Goal: Transaction & Acquisition: Purchase product/service

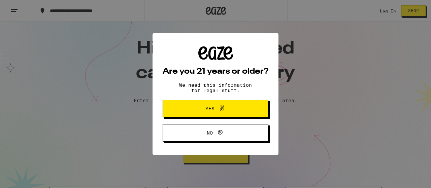
click at [250, 111] on button "Yes" at bounding box center [216, 109] width 106 height 18
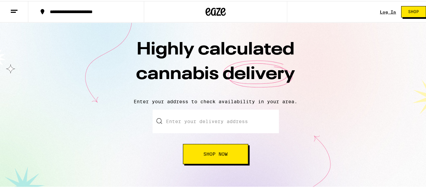
click at [214, 122] on input "Enter your delivery address" at bounding box center [216, 121] width 126 height 24
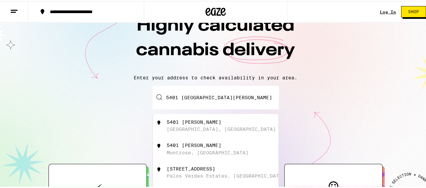
scroll to position [34, 0]
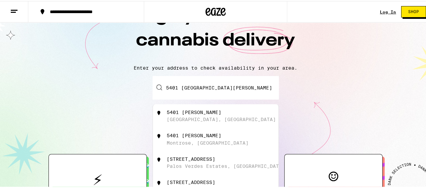
click at [220, 112] on div "5401 [PERSON_NAME]" at bounding box center [194, 111] width 55 height 5
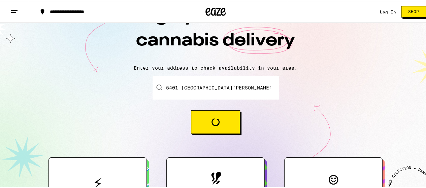
type input "[STREET_ADDRESS][PERSON_NAME][PERSON_NAME]"
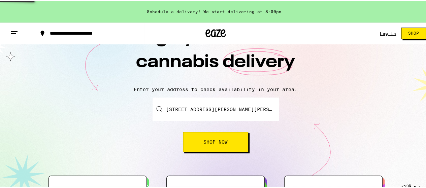
scroll to position [55, 0]
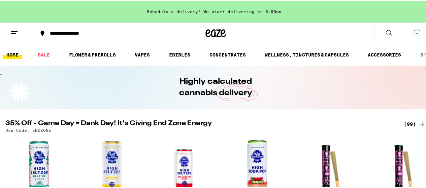
click at [181, 54] on link "EDIBLES" at bounding box center [180, 54] width 28 height 8
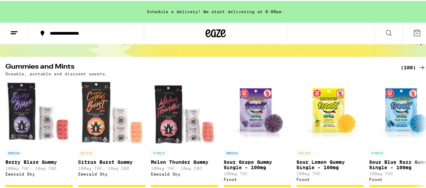
scroll to position [67, 0]
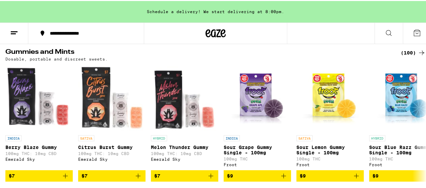
click at [419, 52] on icon at bounding box center [421, 52] width 5 height 5
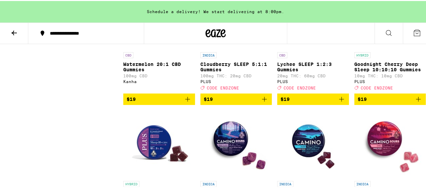
scroll to position [1617, 0]
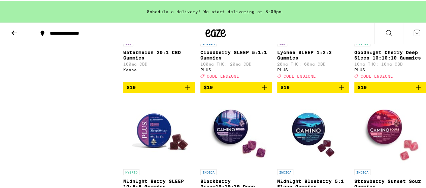
click at [414, 91] on icon "Add to bag" at bounding box center [418, 87] width 8 height 8
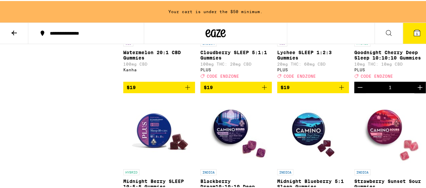
click at [339, 91] on icon "Add to bag" at bounding box center [342, 87] width 8 height 8
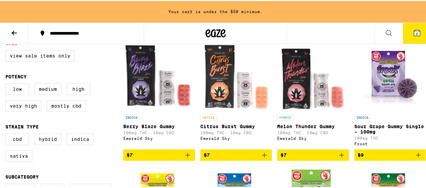
scroll to position [0, 0]
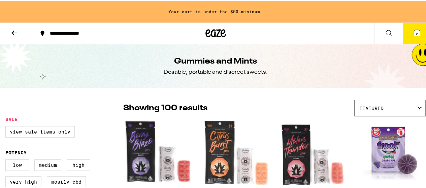
click at [416, 109] on div "Featured" at bounding box center [390, 107] width 71 height 16
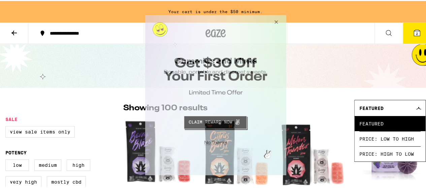
click at [275, 21] on button "Close Modal" at bounding box center [275, 23] width 18 height 16
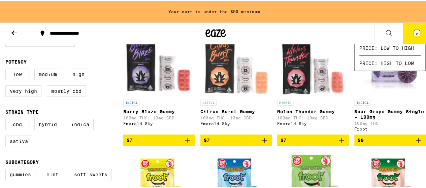
scroll to position [101, 0]
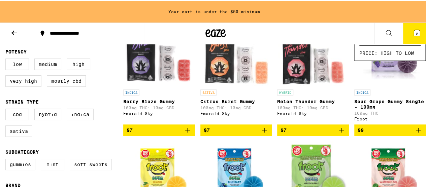
click at [51, 117] on label "Hybrid" at bounding box center [47, 113] width 27 height 11
click at [7, 109] on input "Hybrid" at bounding box center [7, 109] width 0 height 0
checkbox input "true"
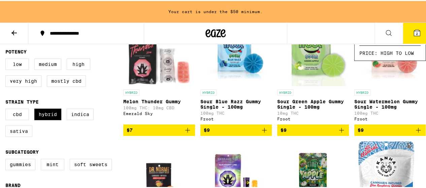
scroll to position [135, 0]
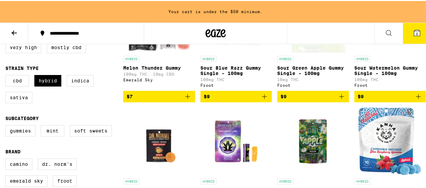
click at [23, 136] on label "Gummies" at bounding box center [20, 129] width 30 height 11
click at [7, 126] on input "Gummies" at bounding box center [7, 125] width 0 height 0
checkbox input "true"
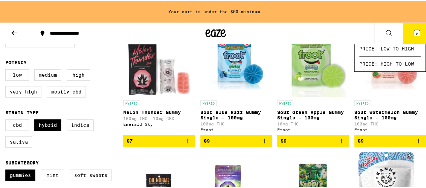
scroll to position [101, 0]
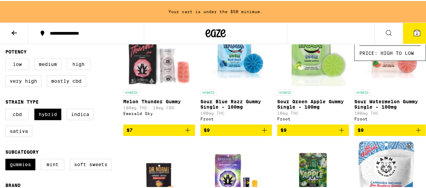
click at [75, 85] on label "Mostly CBD" at bounding box center [66, 79] width 39 height 11
click at [7, 59] on input "Mostly CBD" at bounding box center [7, 59] width 0 height 0
checkbox input "true"
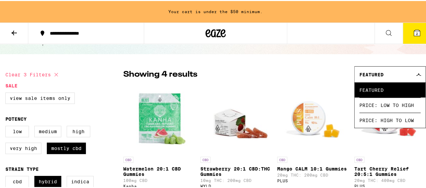
scroll to position [67, 0]
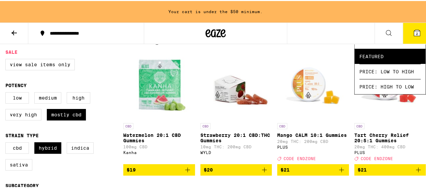
click at [85, 153] on label "Indica" at bounding box center [80, 147] width 27 height 11
click at [7, 143] on input "Indica" at bounding box center [7, 143] width 0 height 0
checkbox input "true"
click at [51, 153] on label "Hybrid" at bounding box center [47, 147] width 27 height 11
click at [7, 143] on input "Hybrid" at bounding box center [7, 143] width 0 height 0
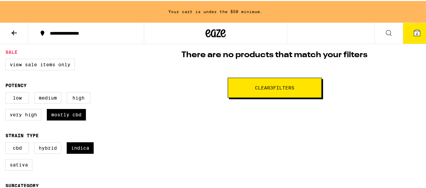
click at [45, 153] on label "Hybrid" at bounding box center [47, 147] width 27 height 11
click at [7, 143] on input "Hybrid" at bounding box center [7, 143] width 0 height 0
checkbox input "true"
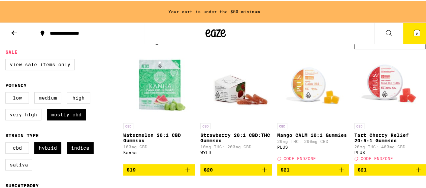
click at [19, 151] on label "CBD" at bounding box center [17, 147] width 24 height 11
click at [7, 143] on input "CBD" at bounding box center [7, 143] width 0 height 0
checkbox input "true"
click at [47, 153] on label "Hybrid" at bounding box center [47, 147] width 27 height 11
click at [7, 143] on input "Hybrid" at bounding box center [7, 143] width 0 height 0
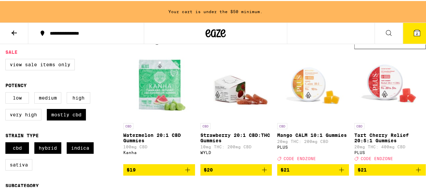
checkbox input "false"
click at [73, 149] on label "Indica" at bounding box center [80, 147] width 27 height 11
click at [7, 143] on input "Indica" at bounding box center [7, 143] width 0 height 0
checkbox input "false"
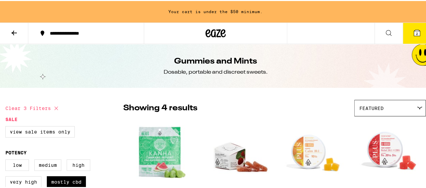
click at [385, 30] on icon at bounding box center [389, 32] width 8 height 8
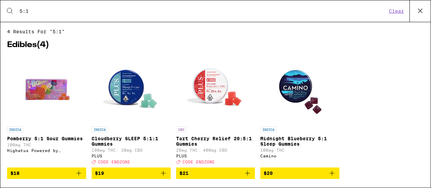
drag, startPoint x: 34, startPoint y: 10, endPoint x: 1, endPoint y: 11, distance: 33.0
click at [1, 11] on div "Search for Products 5:1 Clear" at bounding box center [215, 11] width 431 height 22
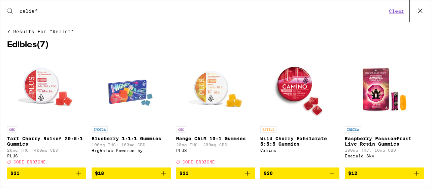
type input "relief"
drag, startPoint x: 45, startPoint y: 11, endPoint x: 14, endPoint y: 11, distance: 31.0
click at [14, 11] on div "Search for Products relief" at bounding box center [200, 11] width 373 height 6
click at [399, 12] on button "Clear" at bounding box center [396, 11] width 19 height 6
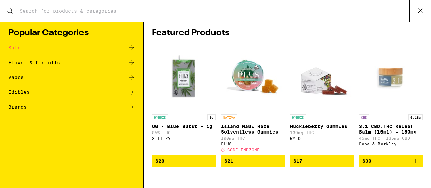
click at [415, 10] on icon at bounding box center [420, 11] width 10 height 10
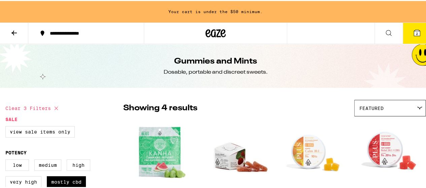
click at [44, 106] on button "Clear 3 filters" at bounding box center [32, 107] width 55 height 17
checkbox input "false"
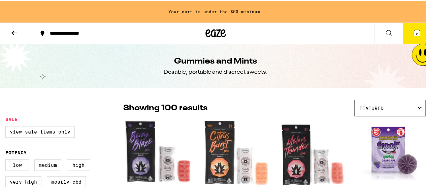
click at [386, 31] on icon at bounding box center [388, 31] width 5 height 5
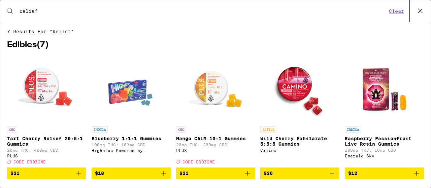
drag, startPoint x: 27, startPoint y: 9, endPoint x: 11, endPoint y: 8, distance: 15.5
click at [12, 8] on div "Search for Products relief Clear" at bounding box center [215, 11] width 431 height 22
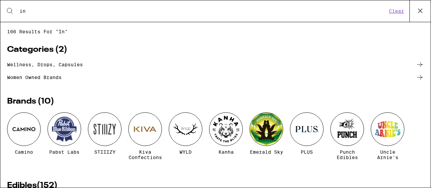
type input "i"
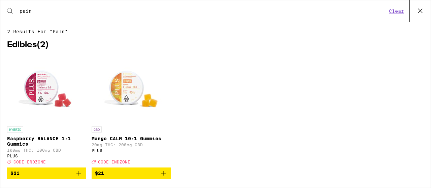
type input "pain"
click at [129, 90] on img "Open page for Mango CALM 10:1 Gummies from PLUS" at bounding box center [130, 89] width 67 height 67
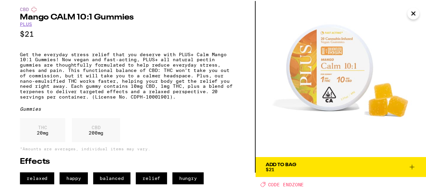
scroll to position [27, 0]
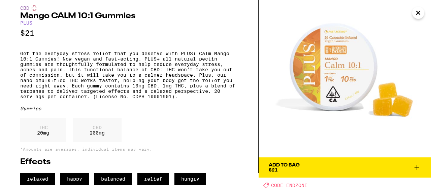
click at [321, 163] on span "Add To Bag $21" at bounding box center [345, 167] width 152 height 9
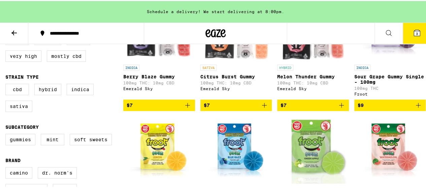
scroll to position [135, 0]
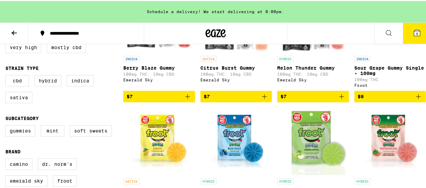
click at [17, 136] on label "Gummies" at bounding box center [20, 129] width 30 height 11
click at [7, 126] on input "Gummies" at bounding box center [7, 125] width 0 height 0
checkbox input "true"
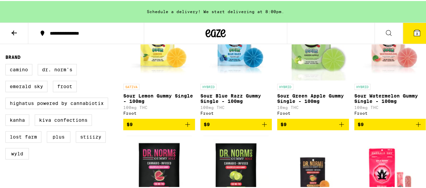
scroll to position [236, 0]
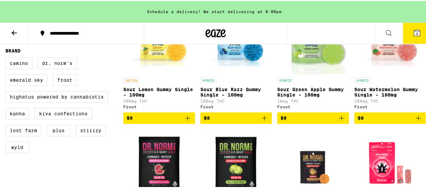
click at [16, 119] on label "Kanha" at bounding box center [17, 112] width 24 height 11
click at [7, 58] on input "Kanha" at bounding box center [7, 58] width 0 height 0
checkbox input "true"
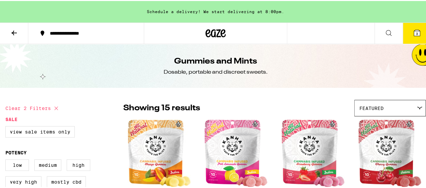
click at [414, 30] on icon at bounding box center [417, 32] width 6 height 6
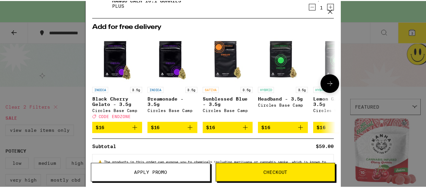
scroll to position [128, 0]
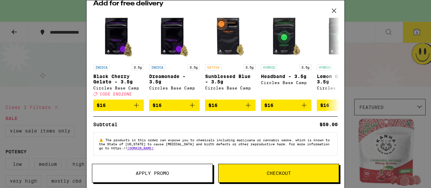
click at [276, 171] on span "Checkout" at bounding box center [279, 173] width 24 height 5
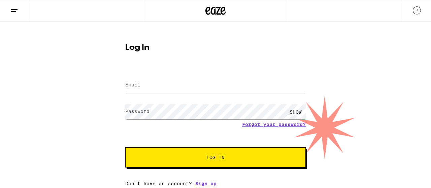
click at [206, 88] on input "Email" at bounding box center [215, 85] width 181 height 15
type input "[EMAIL_ADDRESS][DOMAIN_NAME]"
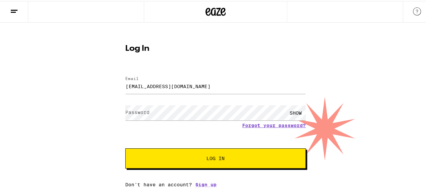
click at [203, 184] on div "Email Email espatz101@icloud.com Password Password SHOW Forgot your password? L…" at bounding box center [215, 128] width 181 height 118
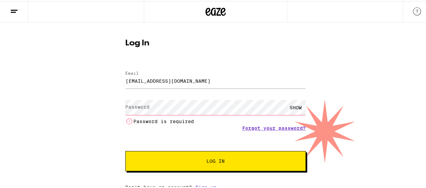
scroll to position [8, 0]
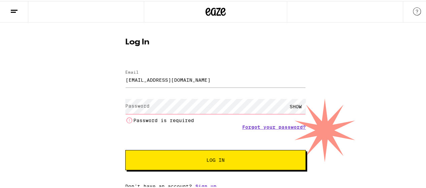
click at [197, 184] on link "Sign up" at bounding box center [205, 185] width 21 height 5
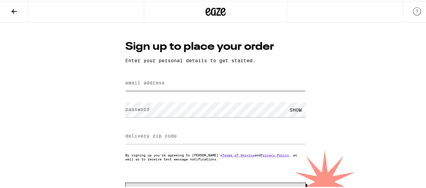
click at [179, 83] on input "email address" at bounding box center [215, 82] width 181 height 15
type input "[EMAIL_ADDRESS][DOMAIN_NAME]"
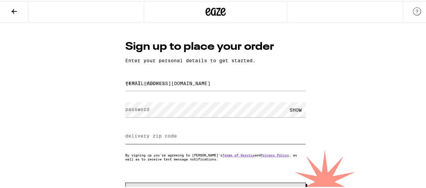
type input "90505"
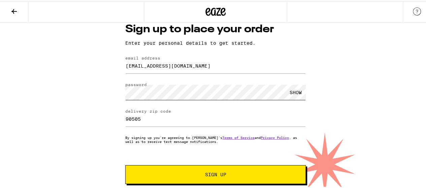
scroll to position [27, 0]
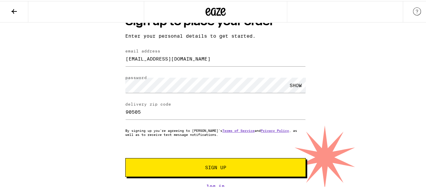
click at [217, 165] on span "Sign Up" at bounding box center [215, 166] width 21 height 5
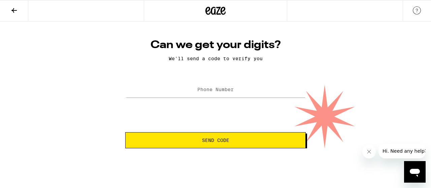
click at [225, 139] on span "Send Code" at bounding box center [215, 140] width 27 height 5
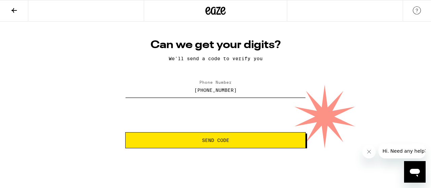
type input "(310) 405-1281"
click at [225, 139] on span "Send Code" at bounding box center [215, 140] width 27 height 5
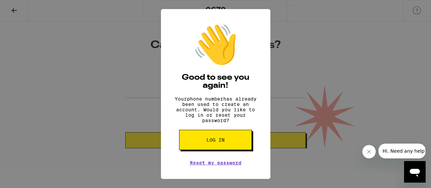
click at [215, 143] on span "Log in" at bounding box center [216, 140] width 18 height 5
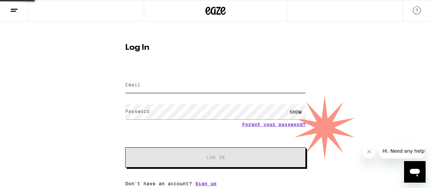
type input "[EMAIL_ADDRESS][DOMAIN_NAME]"
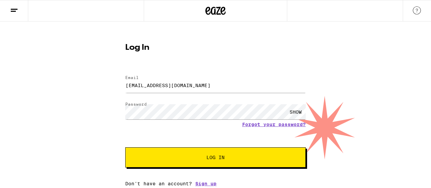
click at [216, 158] on span "Log In" at bounding box center [216, 157] width 18 height 5
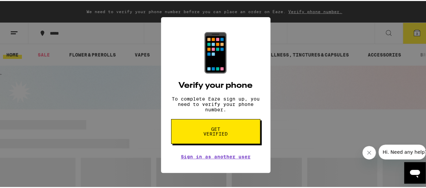
click at [214, 133] on span "Get verified" at bounding box center [215, 130] width 35 height 9
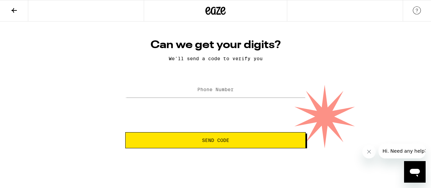
click at [225, 92] on label "Phone Number" at bounding box center [215, 89] width 36 height 5
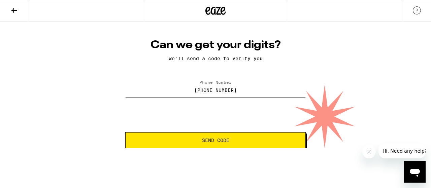
type input "(310) 405-1281"
click at [212, 142] on span "Send Code" at bounding box center [215, 140] width 27 height 5
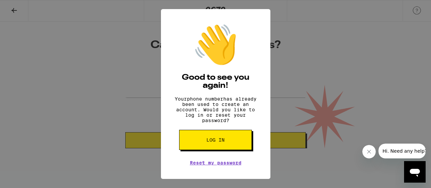
click at [223, 143] on span "Log in" at bounding box center [216, 140] width 18 height 5
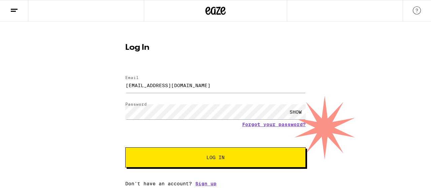
click at [219, 155] on button "Log In" at bounding box center [215, 158] width 181 height 20
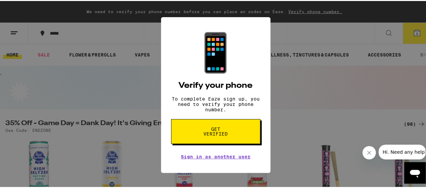
click at [216, 132] on span "Get verified" at bounding box center [215, 130] width 35 height 9
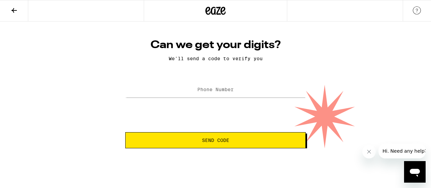
click at [218, 140] on span "Send Code" at bounding box center [215, 140] width 27 height 5
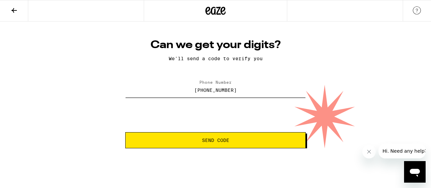
type input "(310) 405-1281"
click at [222, 138] on span "Send Code" at bounding box center [215, 140] width 27 height 5
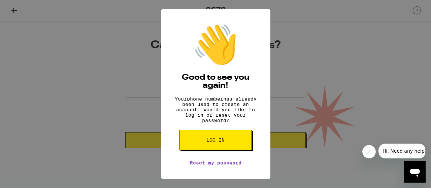
click at [407, 152] on span "Hi. Need any help?" at bounding box center [404, 151] width 44 height 5
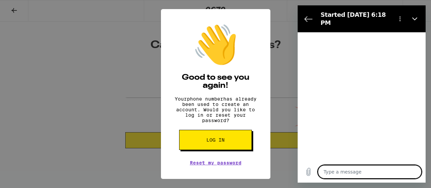
type textarea "x"
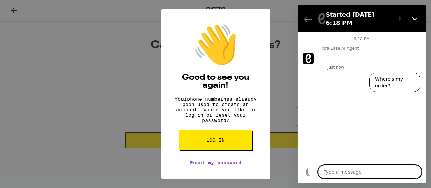
type textarea "I"
type textarea "x"
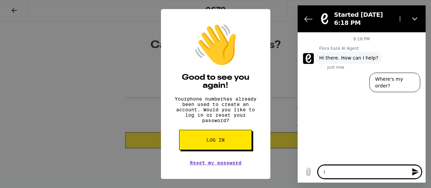
type textarea "It"
type textarea "x"
type textarea "I"
type textarea "x"
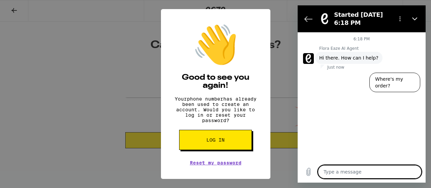
type textarea "I"
type textarea "x"
type textarea "I'"
type textarea "x"
type textarea "I'm"
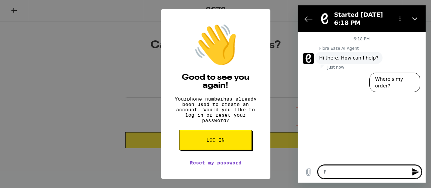
type textarea "x"
type textarea "I'm"
type textarea "x"
type textarea "I'm t"
type textarea "x"
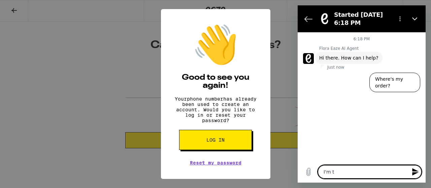
type textarea "I'm tr"
type textarea "x"
type textarea "I'm try"
type textarea "x"
type textarea "I'm tryi"
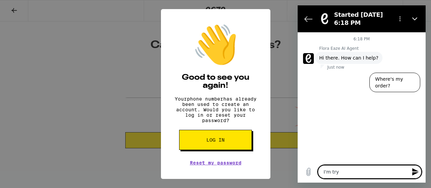
type textarea "x"
type textarea "I'm tryin"
type textarea "x"
type textarea "I'm trying"
type textarea "x"
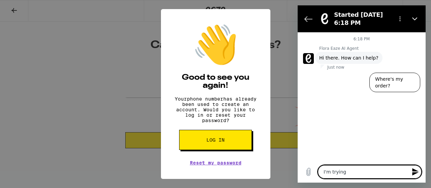
type textarea "I'm trying"
type textarea "x"
type textarea "I'm trying t"
type textarea "x"
type textarea "I'm trying to"
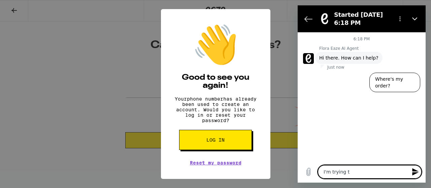
type textarea "x"
type textarea "I'm trying to"
type textarea "x"
type textarea "I'm trying to g"
type textarea "x"
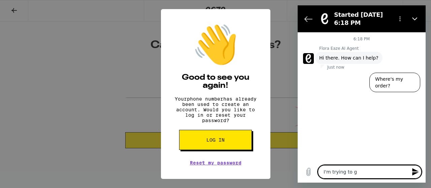
type textarea "I'm trying to ge"
type textarea "x"
type textarea "I'm trying to get"
type textarea "x"
type textarea "I'm trying to get"
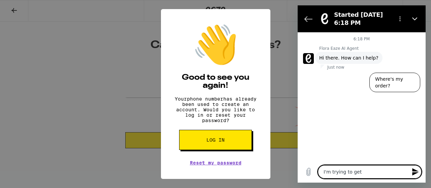
type textarea "x"
type textarea "I'm trying to get m"
type textarea "x"
type textarea "I'm trying to get my"
type textarea "x"
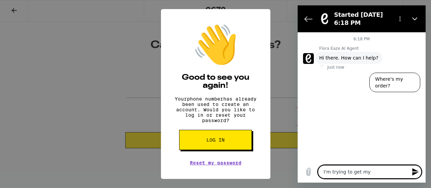
type textarea "I'm trying to get my"
type textarea "x"
type textarea "I'm trying to get my p"
type textarea "x"
type textarea "I'm trying to get my ph"
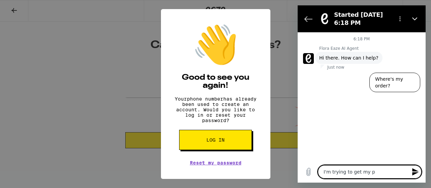
type textarea "x"
type textarea "I'm trying to get my pho"
type textarea "x"
type textarea "I'm trying to get my phon"
type textarea "x"
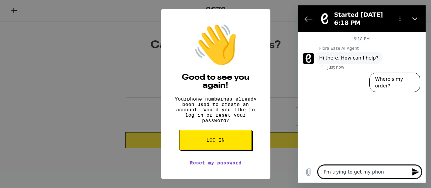
type textarea "I'm trying to get my phone"
type textarea "x"
type textarea "I'm trying to get my phone"
type textarea "x"
type textarea "I'm trying to get my phone v"
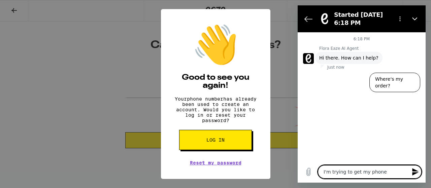
type textarea "x"
type textarea "I'm trying to get my phone ve"
type textarea "x"
type textarea "I'm trying to get my phone ver"
type textarea "x"
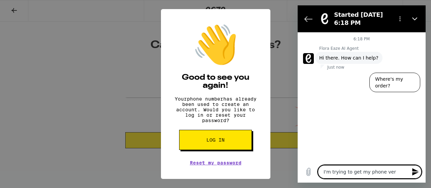
type textarea "I'm trying to get my phone veri"
type textarea "x"
type textarea "I'm trying to get my phone verif"
type textarea "x"
type textarea "I'm trying to get my phone verify"
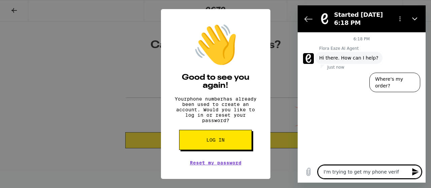
type textarea "x"
type textarea "I'm trying to get my phone verifye"
type textarea "x"
type textarea "I'm trying to get my phone verify"
type textarea "x"
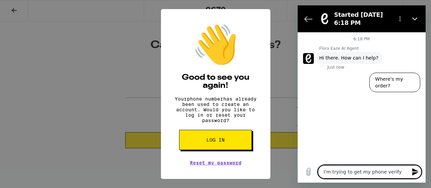
type textarea "I'm trying to get my phone verifyi"
type textarea "x"
type textarea "I'm trying to get my phone verifyie"
type textarea "x"
type textarea "I'm trying to get my phone verifyied"
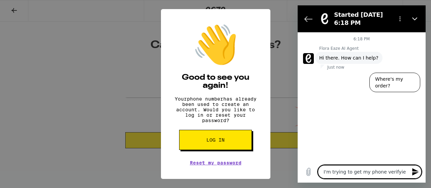
type textarea "x"
type textarea "I'm trying to get my phone verifyie"
type textarea "x"
type textarea "I'm trying to get my phone verifyi"
type textarea "x"
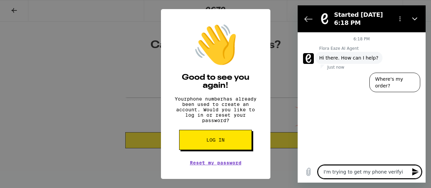
type textarea "I'm trying to get my phone verify"
type textarea "x"
type textarea "I'm trying to get my phone verif"
type textarea "x"
type textarea "I'm trying to get my phone verifi"
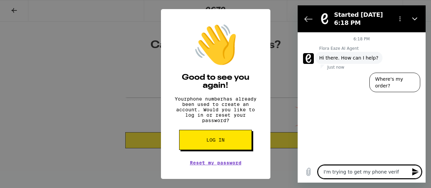
type textarea "x"
type textarea "I'm trying to get my phone verifie"
type textarea "x"
type textarea "I'm trying to get my phone verified"
type textarea "x"
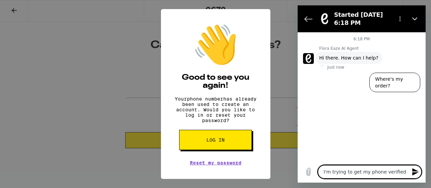
type textarea "I'm trying to get my phone verified,"
type textarea "x"
type textarea "I'm trying to get my phone verified,"
type textarea "x"
type textarea "I'm trying to get my phone verified, a"
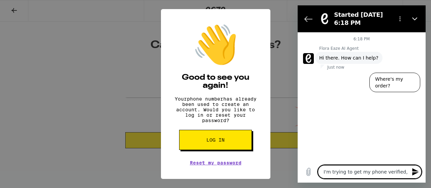
type textarea "x"
type textarea "I'm trying to get my phone verified, an"
type textarea "x"
type textarea "I'm trying to get my phone verified, and"
type textarea "x"
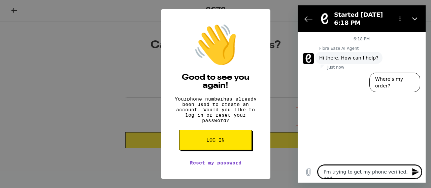
type textarea "I'm trying to get my phone verified, and"
type textarea "x"
type textarea "I'm trying to get my phone verified, and i"
type textarea "x"
type textarea "I'm trying to get my phone verified, and it"
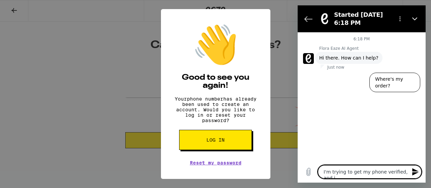
type textarea "x"
type textarea "I'm trying to get my phone verified, and it"
type textarea "x"
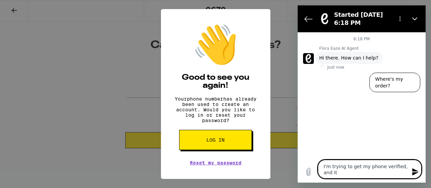
type textarea "I'm trying to get my phone verified, and it m"
type textarea "x"
type textarea "I'm trying to get my phone verified, and it me"
type textarea "x"
type textarea "I'm trying to get my phone verified, and it m"
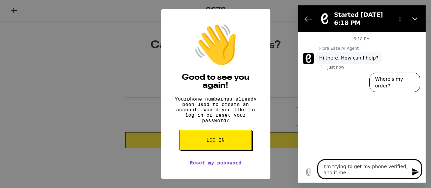
type textarea "x"
type textarea "I'm trying to get my phone verified, and it"
type textarea "x"
type textarea "I'm trying to get my phone verified, and it k"
type textarea "x"
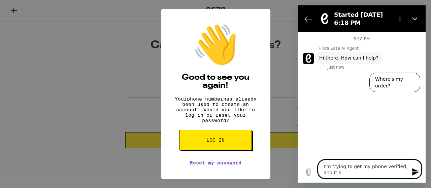
type textarea "I'm trying to get my phone verified, and it ke"
type textarea "x"
type textarea "I'm trying to get my phone verified, and it kee"
type textarea "x"
type textarea "I'm trying to get my phone verified, and it keep"
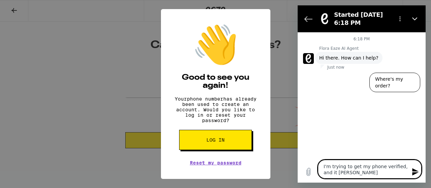
type textarea "x"
type textarea "I'm trying to get my phone verified, and it keeps"
type textarea "x"
type textarea "I'm trying to get my phone verified, and it keeps"
type textarea "x"
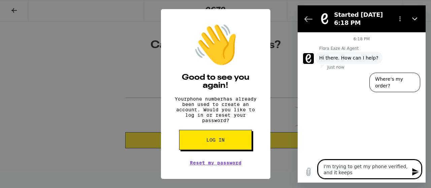
type textarea "I'm trying to get my phone verified, and it keeps s"
type textarea "x"
type textarea "I'm trying to get my phone verified, and it keeps sa"
type textarea "x"
type textarea "I'm trying to get my phone verified, and it keeps say"
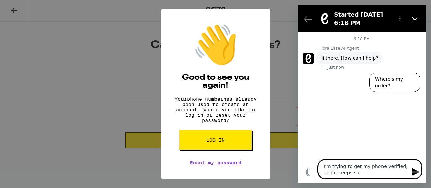
type textarea "x"
type textarea "I'm trying to get my phone verified, and it keeps sayi"
type textarea "x"
type textarea "I'm trying to get my phone verified, and it keeps sayin"
type textarea "x"
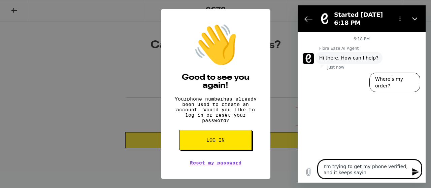
type textarea "I'm trying to get my phone verified, and it keeps saying"
type textarea "x"
type textarea "I'm trying to get my phone verified, and it keeps saying"
type textarea "x"
type textarea "I'm trying to get my phone verified, and it keeps saying m"
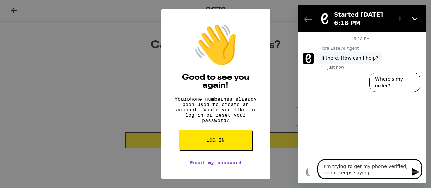
type textarea "x"
type textarea "I'm trying to get my phone verified, and it keeps saying my"
type textarea "x"
type textarea "I'm trying to get my phone verified, and it keeps saying my"
type textarea "x"
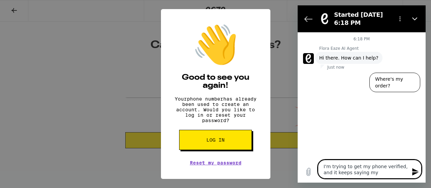
type textarea "I'm trying to get my phone verified, and it keeps saying my p"
type textarea "x"
type textarea "I'm trying to get my phone verified, and it keeps saying my ph"
type textarea "x"
type textarea "I'm trying to get my phone verified, and it keeps saying my pho"
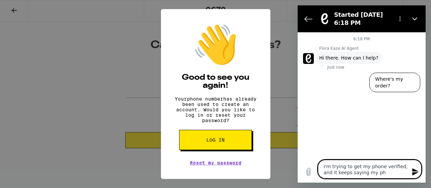
type textarea "x"
type textarea "I'm trying to get my phone verified, and it keeps saying my phon"
type textarea "x"
type textarea "I'm trying to get my phone verified, and it keeps saying my phone"
type textarea "x"
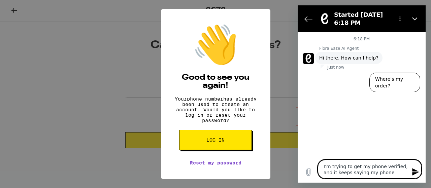
type textarea "I'm trying to get my phone verified, and it keeps saying my phone"
type textarea "x"
type textarea "I'm trying to get my phone verified, and it keeps saying my phone n"
type textarea "x"
type textarea "I'm trying to get my phone verified, and it keeps saying my phone nu"
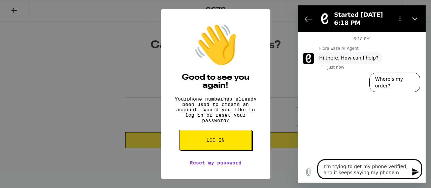
type textarea "x"
type textarea "I'm trying to get my phone verified, and it keeps saying my phone num"
type textarea "x"
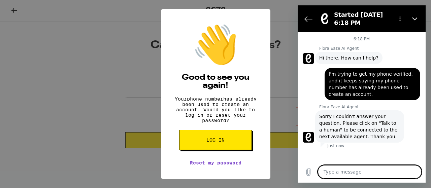
click at [401, 21] on icon "Options menu" at bounding box center [400, 18] width 5 height 5
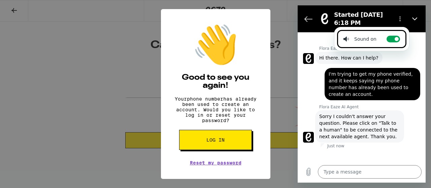
click at [401, 151] on div "6:18 PM Flora Eaze AI Agent Flora Eaze AI Agent says: Hi there. How can I help?…" at bounding box center [362, 96] width 128 height 129
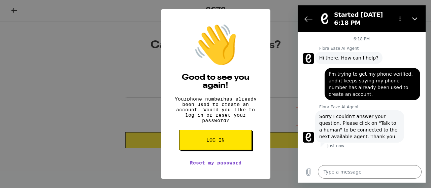
click at [415, 18] on icon "Close" at bounding box center [414, 18] width 5 height 5
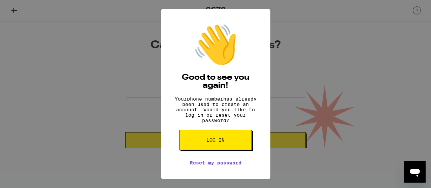
click at [415, 170] on icon "Open messaging window" at bounding box center [415, 173] width 10 height 8
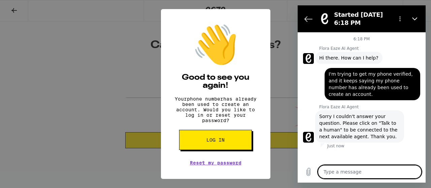
click at [360, 122] on span "Sorry I couldn't answer your question. Please click on "Talk to a human" to be …" at bounding box center [359, 126] width 81 height 27
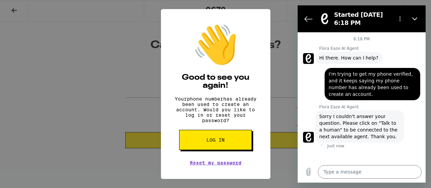
click at [347, 173] on textarea at bounding box center [370, 171] width 104 height 13
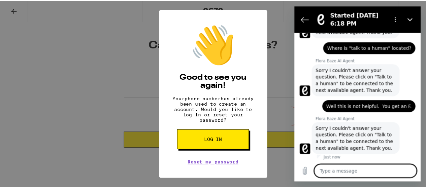
scroll to position [106, 0]
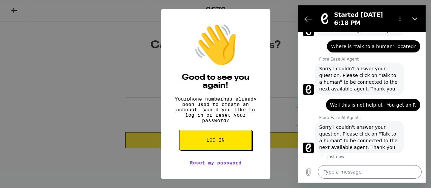
click at [214, 143] on span "Log in" at bounding box center [216, 140] width 18 height 5
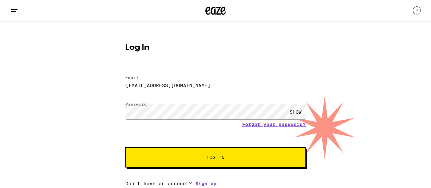
click at [212, 160] on span "Log In" at bounding box center [216, 157] width 18 height 5
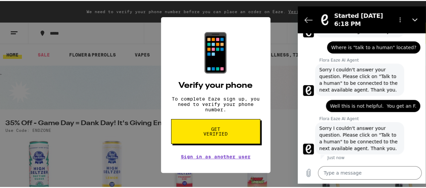
click at [230, 130] on button "Get verified" at bounding box center [215, 130] width 89 height 25
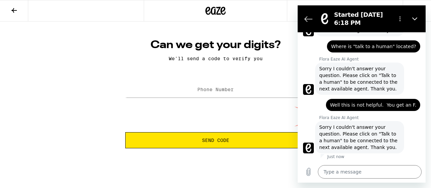
click at [416, 19] on icon "Close" at bounding box center [414, 19] width 5 height 3
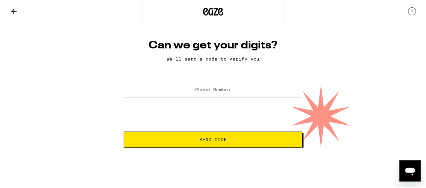
scroll to position [106, 0]
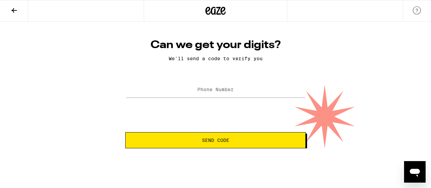
click at [404, 55] on div "Can we get your digits? We'll send a code to verify you Phone Number Send Code" at bounding box center [215, 85] width 431 height 127
click at [11, 10] on icon at bounding box center [14, 10] width 8 height 8
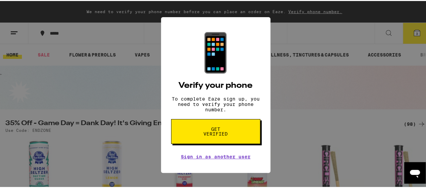
click at [328, 93] on div "📱 Verify your phone To complete Eaze sign up, you need to verify your phone num…" at bounding box center [215, 94] width 431 height 188
click at [218, 135] on span "Get verified" at bounding box center [215, 130] width 35 height 9
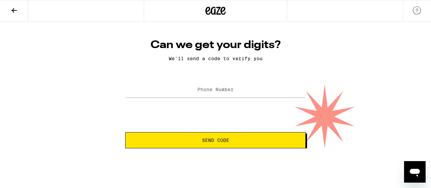
click at [419, 8] on img at bounding box center [417, 10] width 8 height 8
click at [414, 9] on img at bounding box center [417, 10] width 8 height 8
click at [8, 8] on button at bounding box center [14, 10] width 28 height 21
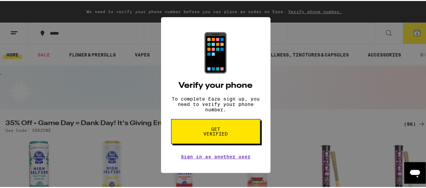
click at [213, 133] on span "Get verified" at bounding box center [215, 130] width 35 height 9
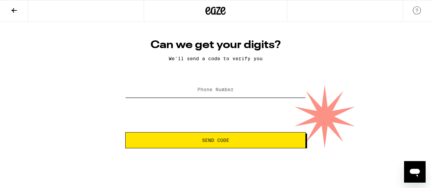
click at [243, 92] on input "Phone Number" at bounding box center [215, 90] width 181 height 15
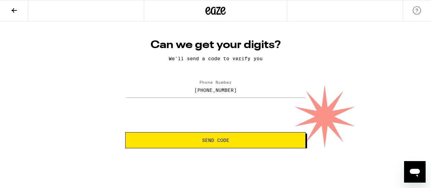
click at [216, 139] on span "Send Code" at bounding box center [215, 140] width 27 height 5
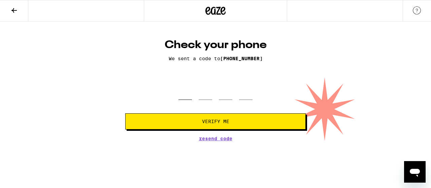
click at [190, 87] on input "tel" at bounding box center [185, 90] width 13 height 20
click at [214, 120] on span "Verify Me" at bounding box center [215, 121] width 27 height 5
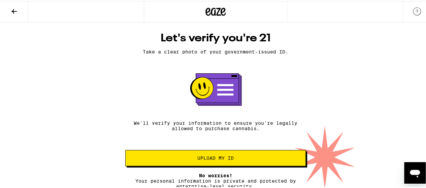
scroll to position [13, 0]
click at [217, 155] on span "Upload my ID" at bounding box center [215, 157] width 36 height 5
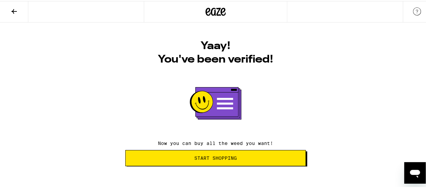
scroll to position [0, 0]
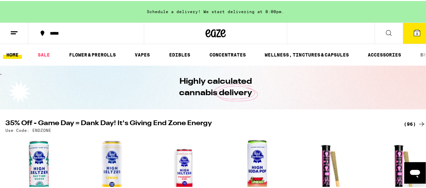
click at [414, 32] on icon at bounding box center [417, 32] width 6 height 6
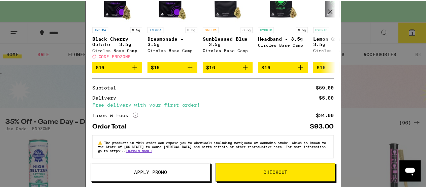
scroll to position [170, 0]
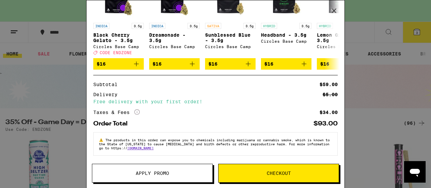
click at [280, 172] on span "Checkout" at bounding box center [279, 173] width 24 height 5
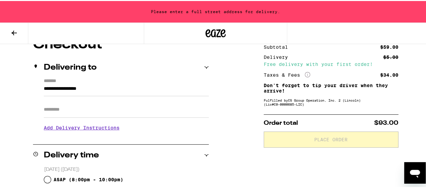
scroll to position [67, 0]
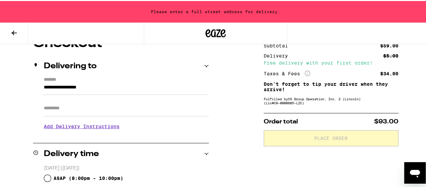
click at [150, 88] on input "**********" at bounding box center [126, 88] width 165 height 11
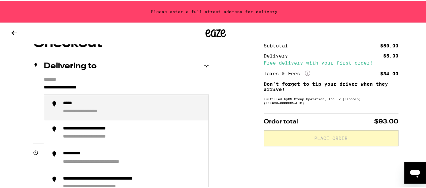
click at [115, 88] on input "**********" at bounding box center [126, 88] width 165 height 11
drag, startPoint x: 97, startPoint y: 89, endPoint x: 15, endPoint y: 89, distance: 81.5
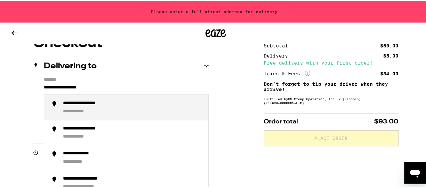
click at [73, 103] on div "**********" at bounding box center [92, 103] width 58 height 6
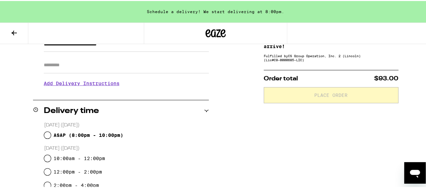
scroll to position [135, 0]
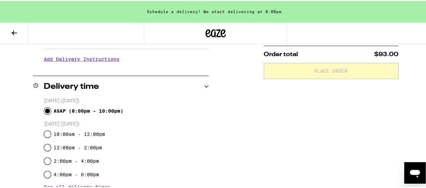
click at [45, 109] on input "ASAP ( 8:00pm - 10:00pm )" at bounding box center [47, 110] width 7 height 7
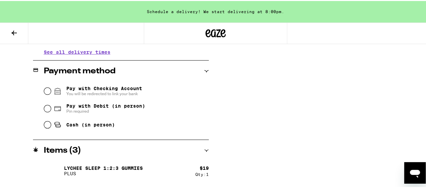
scroll to position [247, 0]
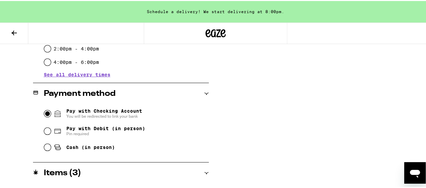
click at [46, 112] on input "Pay with Checking Account You will be redirected to link your bank" at bounding box center [47, 113] width 7 height 7
click at [44, 131] on input "Pay with Debit (in person) Pin required" at bounding box center [47, 130] width 7 height 7
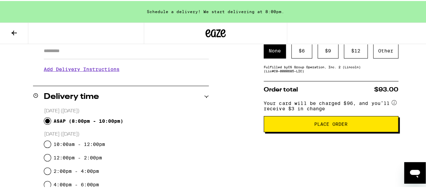
scroll to position [135, 0]
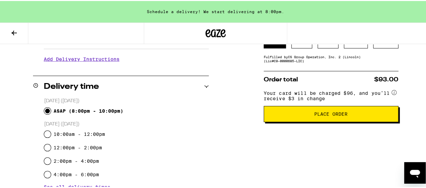
click at [328, 116] on span "Place Order" at bounding box center [330, 113] width 33 height 5
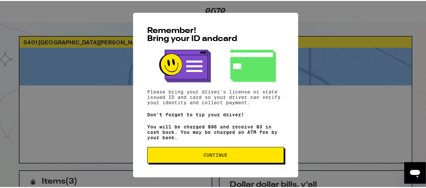
click at [209, 152] on button "Continue" at bounding box center [215, 154] width 137 height 16
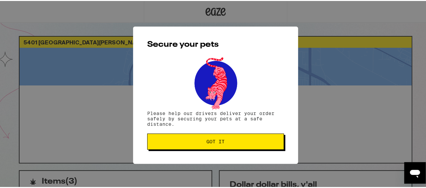
click at [220, 142] on span "Got it" at bounding box center [216, 140] width 18 height 5
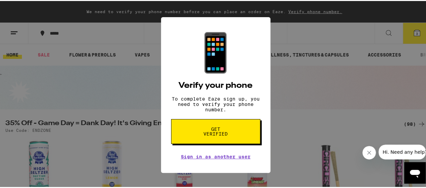
click at [216, 134] on span "Get verified" at bounding box center [215, 130] width 35 height 9
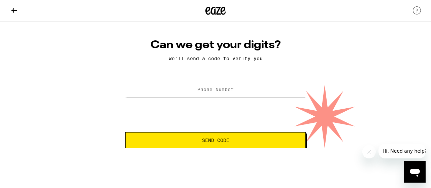
click at [220, 89] on label "Phone Number" at bounding box center [215, 89] width 36 height 5
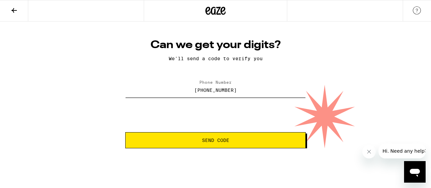
type input "[PHONE_NUMBER]"
click at [224, 141] on span "Send Code" at bounding box center [215, 140] width 27 height 5
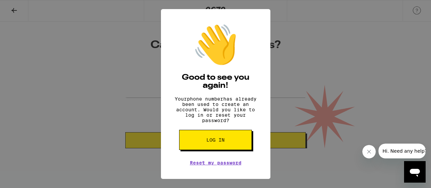
click at [214, 150] on button "Log in" at bounding box center [215, 140] width 73 height 20
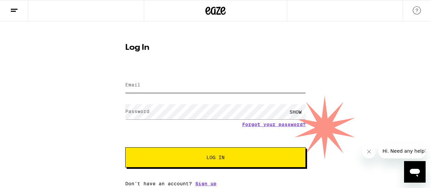
type input "[EMAIL_ADDRESS][DOMAIN_NAME]"
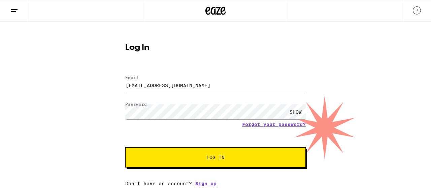
click at [237, 157] on span "Log In" at bounding box center [216, 157] width 126 height 5
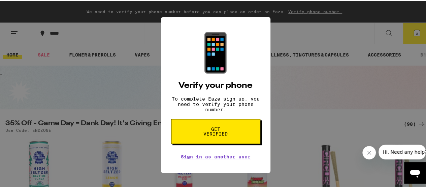
click at [14, 32] on div "📱 Verify your phone To complete Eaze sign up, you need to verify your phone num…" at bounding box center [215, 94] width 431 height 188
click at [302, 112] on div "📱 Verify your phone To complete Eaze sign up, you need to verify your phone num…" at bounding box center [215, 94] width 431 height 188
click at [219, 134] on span "Get verified" at bounding box center [215, 130] width 35 height 9
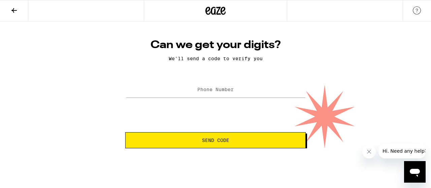
click at [13, 8] on icon at bounding box center [14, 10] width 8 height 8
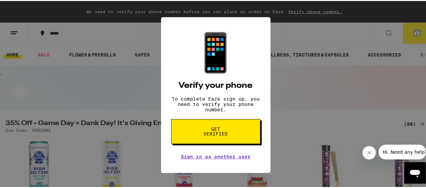
click at [13, 30] on div "📱 Verify your phone To complete Eaze sign up, you need to verify your phone num…" at bounding box center [215, 94] width 431 height 188
click at [372, 151] on icon "Close message from company" at bounding box center [369, 152] width 5 height 5
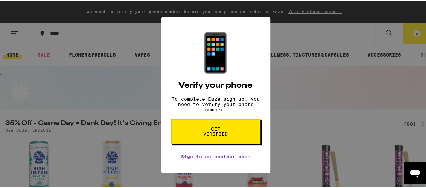
click at [357, 100] on div "📱 Verify your phone To complete Eaze sign up, you need to verify your phone num…" at bounding box center [215, 94] width 431 height 188
click at [249, 59] on div "📱 Verify your phone To complete Eaze sign up, you need to verify your phone num…" at bounding box center [216, 94] width 110 height 156
click at [225, 130] on button "Get verified" at bounding box center [215, 130] width 89 height 25
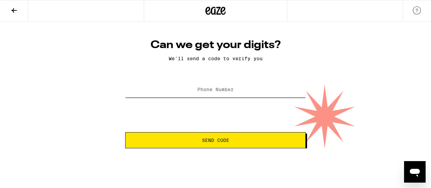
click at [253, 91] on input "Phone Number" at bounding box center [215, 90] width 181 height 15
type input "(310) 405-1281"
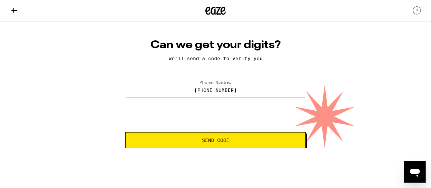
click at [215, 139] on span "Send Code" at bounding box center [215, 140] width 27 height 5
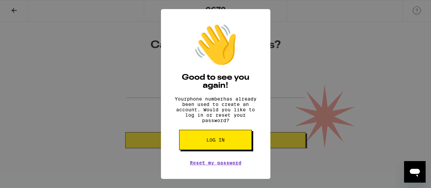
click at [346, 25] on div "👋 Good to see you again! Your phone number has already been used to create an a…" at bounding box center [215, 94] width 431 height 188
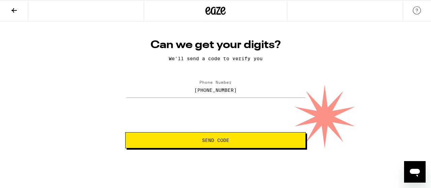
click at [216, 11] on icon at bounding box center [216, 11] width 20 height 12
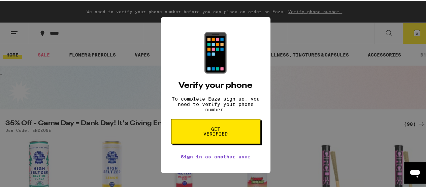
click at [101, 29] on div "📱 Verify your phone To complete Eaze sign up, you need to verify your phone num…" at bounding box center [215, 94] width 431 height 188
drag, startPoint x: 226, startPoint y: 18, endPoint x: 226, endPoint y: 35, distance: 16.9
click at [226, 34] on div "📱 Verify your phone To complete Eaze sign up, you need to verify your phone num…" at bounding box center [216, 94] width 110 height 156
click at [313, 32] on div "📱 Verify your phone To complete Eaze sign up, you need to verify your phone num…" at bounding box center [215, 94] width 431 height 188
click at [13, 33] on div "📱 Verify your phone To complete Eaze sign up, you need to verify your phone num…" at bounding box center [215, 94] width 431 height 188
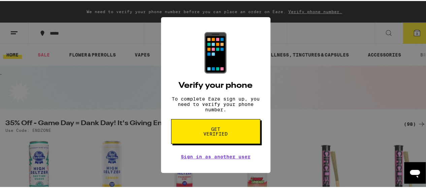
click at [183, 159] on link "Sign in as another user" at bounding box center [216, 155] width 70 height 5
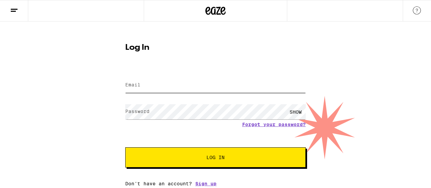
type input "[EMAIL_ADDRESS][DOMAIN_NAME]"
click at [263, 57] on div "Log In Email Email [EMAIL_ADDRESS][DOMAIN_NAME] Password Password SHOW Forgot y…" at bounding box center [216, 112] width 194 height 148
click at [419, 11] on img at bounding box center [417, 10] width 8 height 8
click at [216, 11] on icon at bounding box center [216, 11] width 20 height 12
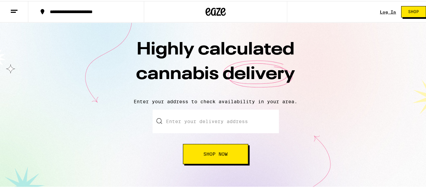
click at [16, 11] on line at bounding box center [13, 11] width 5 height 0
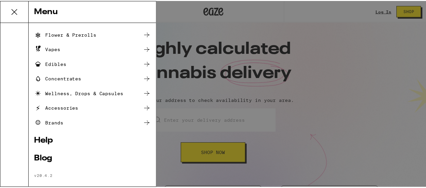
scroll to position [75, 0]
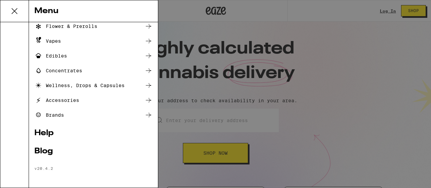
click at [48, 132] on link "Help" at bounding box center [93, 133] width 118 height 8
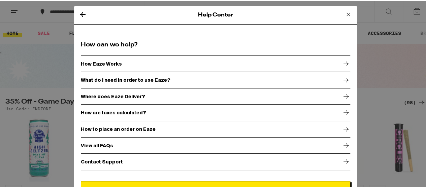
click at [92, 163] on p "Contact Support" at bounding box center [102, 160] width 42 height 5
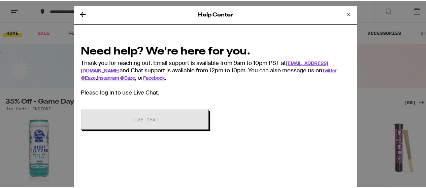
click at [297, 60] on link "[EMAIL_ADDRESS][DOMAIN_NAME]" at bounding box center [205, 65] width 248 height 13
click at [344, 14] on icon at bounding box center [348, 13] width 8 height 8
